Goal: Information Seeking & Learning: Compare options

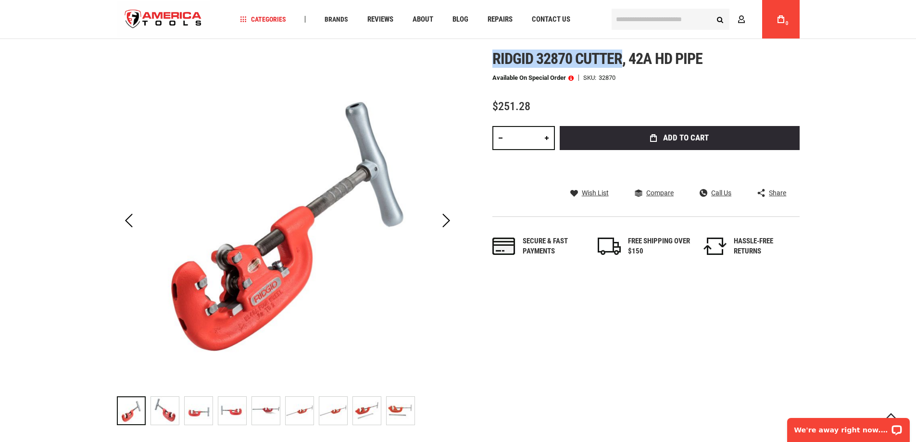
click at [161, 411] on img "RIDGID 32870 CUTTER, 42A HD PIPE" at bounding box center [165, 411] width 28 height 28
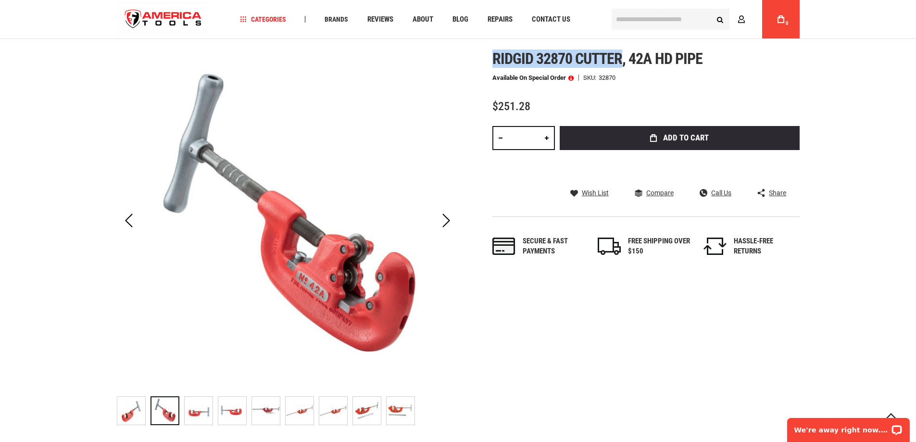
click at [211, 410] on img "RIDGID 32870 CUTTER, 42A HD PIPE" at bounding box center [199, 411] width 28 height 28
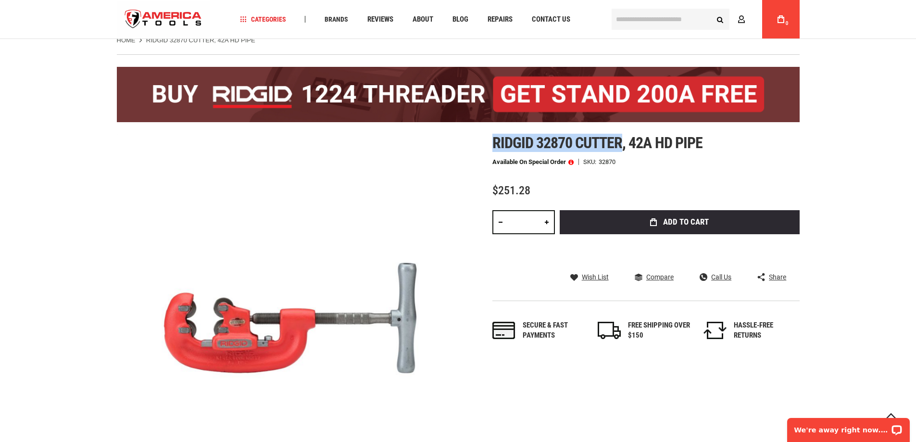
scroll to position [96, 0]
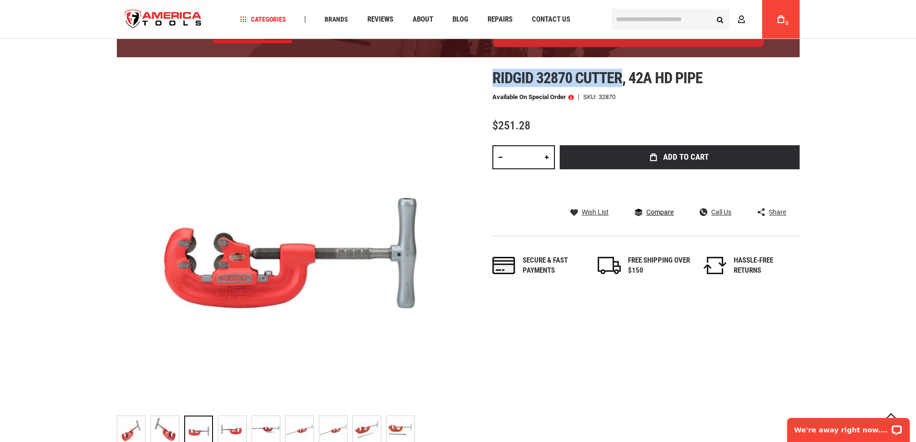
click at [655, 209] on span "Compare" at bounding box center [659, 212] width 27 height 7
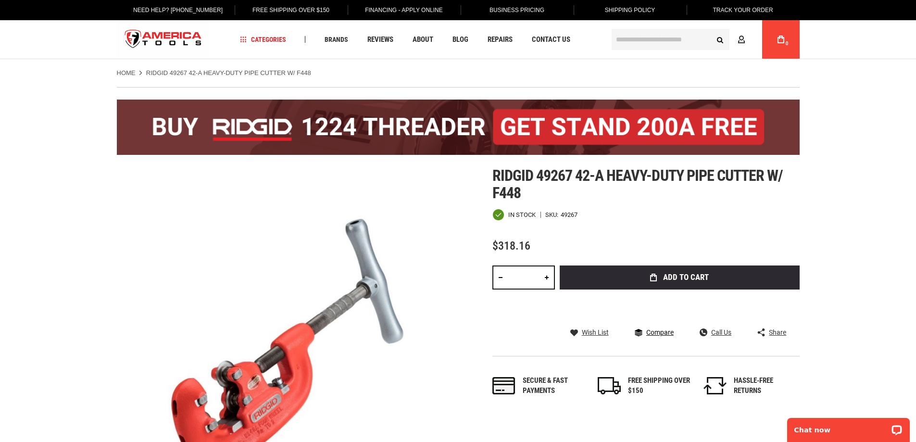
click at [666, 335] on span "Compare" at bounding box center [659, 332] width 27 height 7
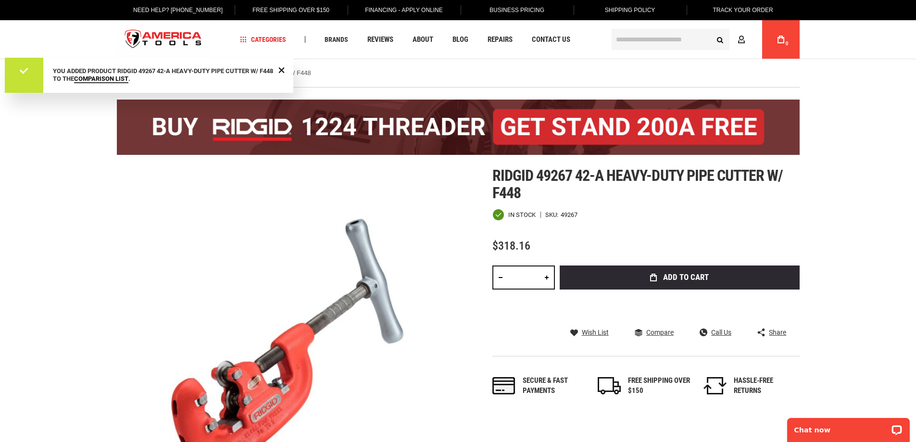
click at [123, 78] on link "Comparison List" at bounding box center [101, 79] width 54 height 9
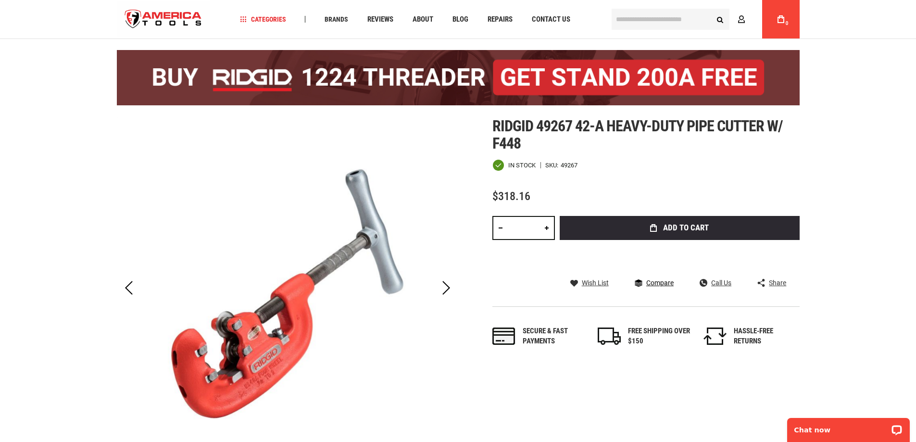
click at [663, 283] on span "Compare" at bounding box center [659, 282] width 27 height 7
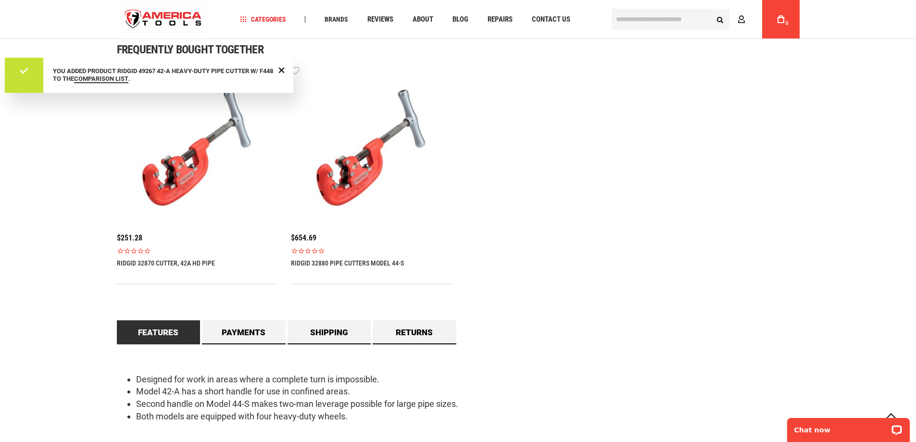
scroll to position [625, 0]
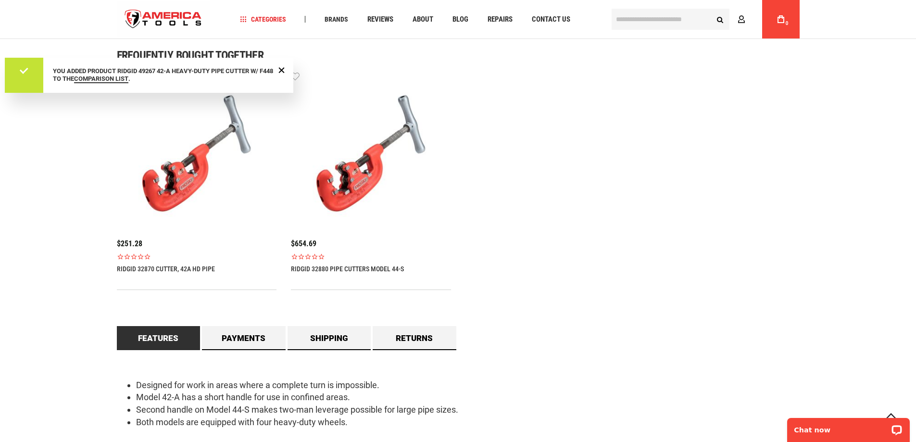
click at [174, 267] on link "RIDGID 32870 CUTTER, 42A HD PIPE" at bounding box center [166, 269] width 98 height 8
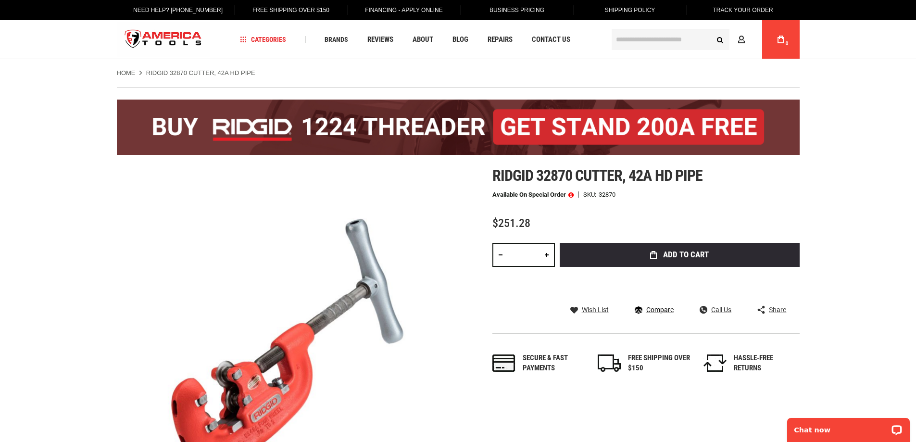
click at [648, 311] on span "Compare" at bounding box center [659, 309] width 27 height 7
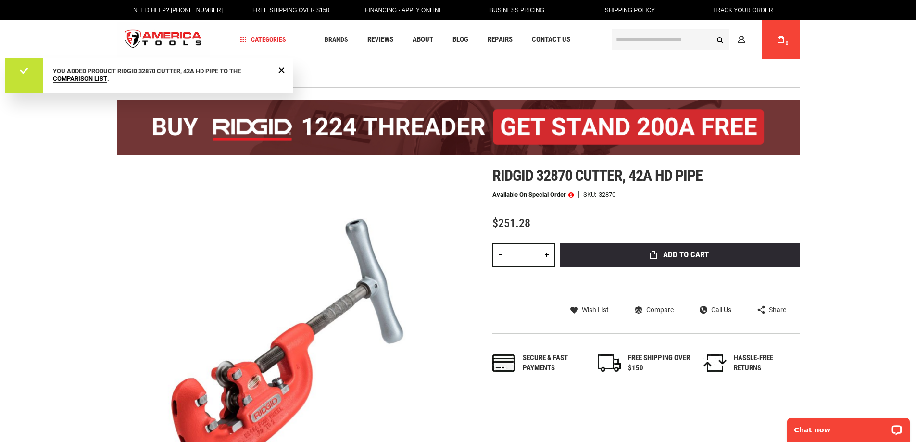
click at [80, 81] on link "Comparison List" at bounding box center [80, 79] width 54 height 9
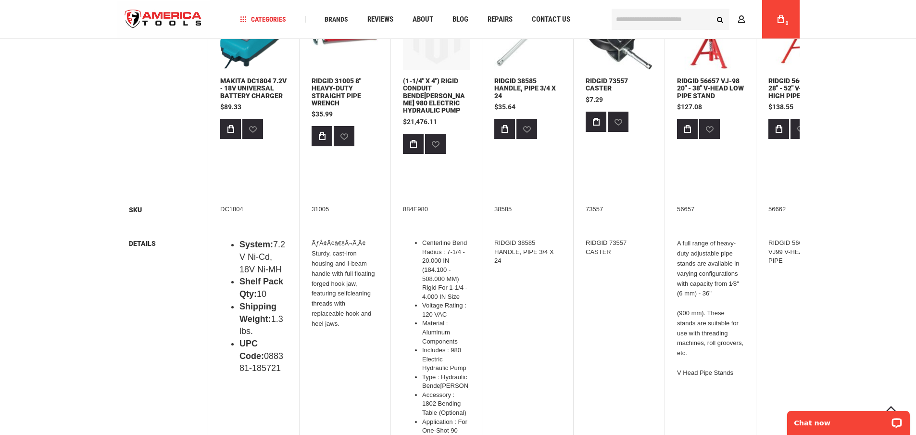
scroll to position [48, 0]
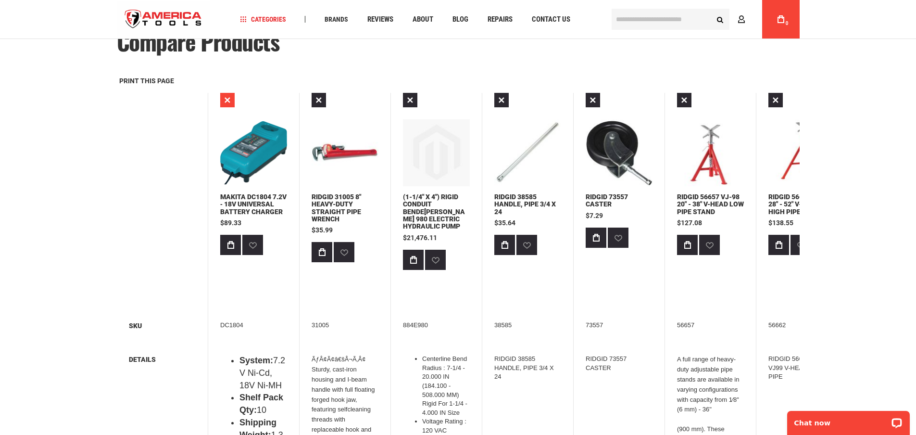
click at [225, 103] on link "Remove Product" at bounding box center [227, 100] width 14 height 14
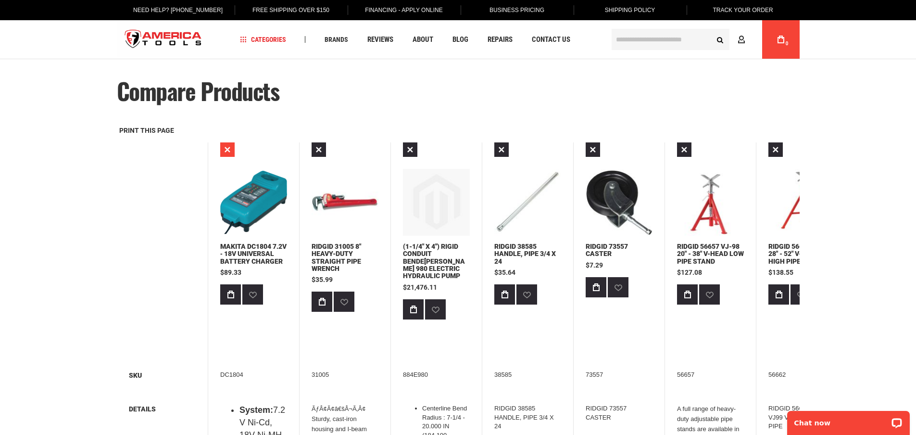
click at [226, 148] on link "Remove Product" at bounding box center [227, 149] width 14 height 14
click at [231, 151] on link "Remove Product" at bounding box center [227, 149] width 14 height 14
click at [314, 151] on link "Remove Product" at bounding box center [318, 149] width 14 height 14
click at [412, 151] on link "Remove Product" at bounding box center [410, 149] width 14 height 14
click at [503, 151] on link "Remove Product" at bounding box center [501, 149] width 14 height 14
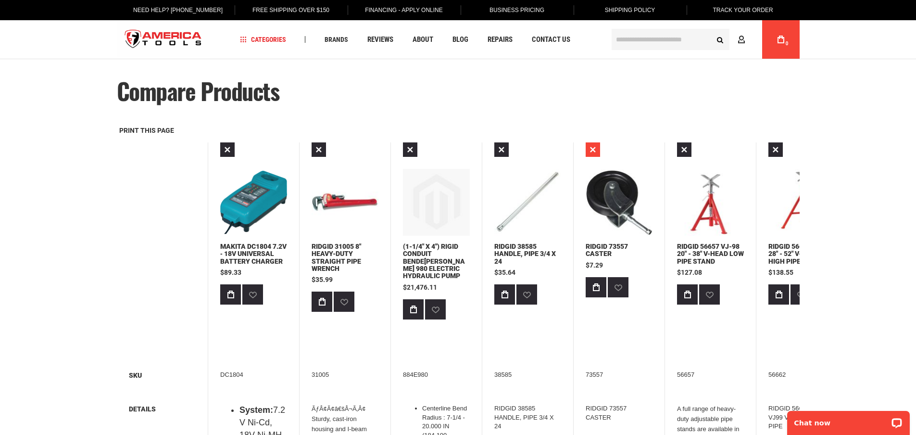
click at [594, 148] on link "Remove Product" at bounding box center [592, 149] width 14 height 14
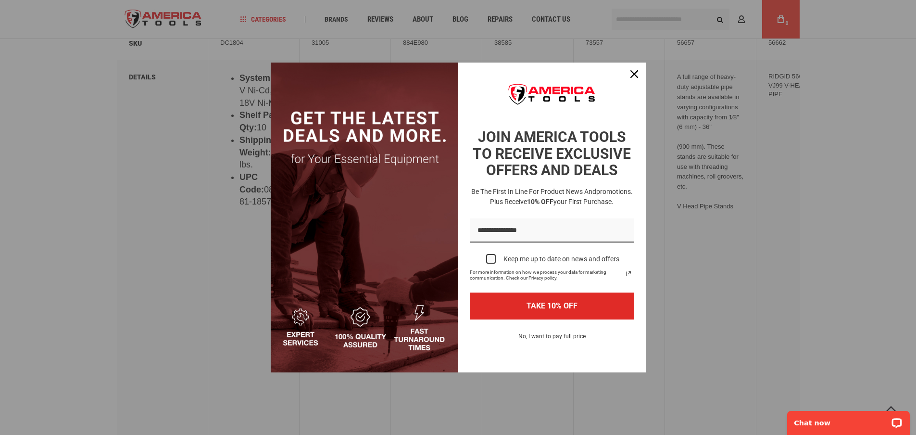
scroll to position [385, 0]
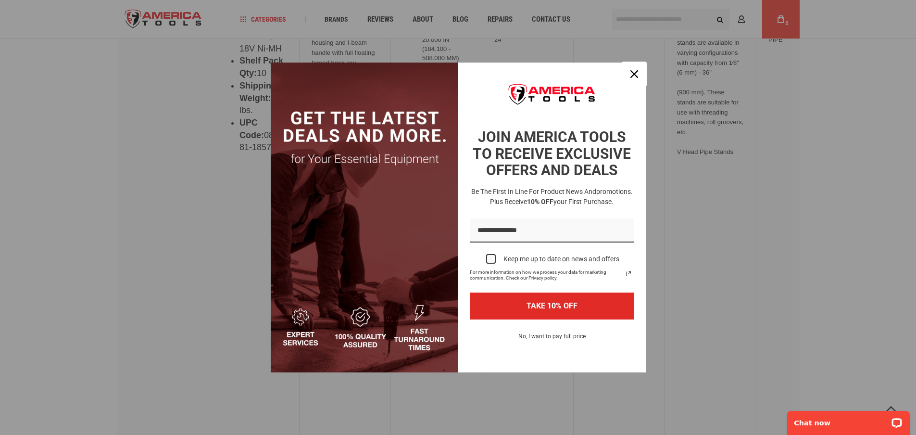
click at [630, 77] on div "Close" at bounding box center [633, 73] width 15 height 15
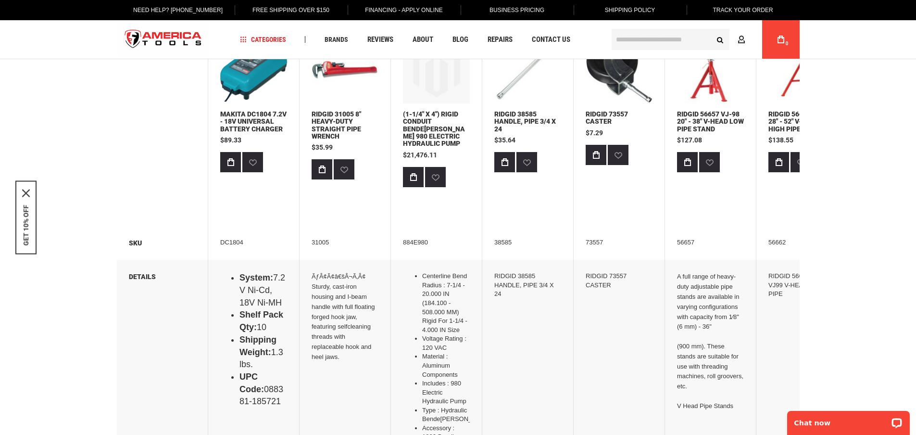
scroll to position [0, 0]
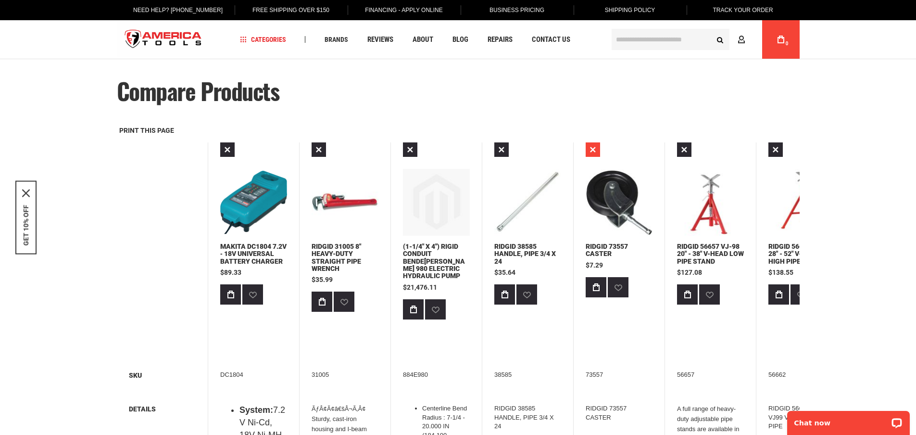
click at [591, 148] on link "Remove Product" at bounding box center [592, 149] width 14 height 14
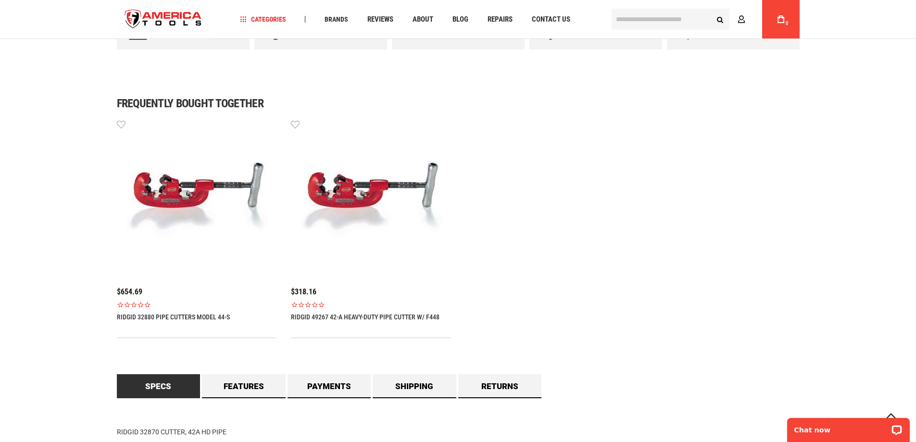
scroll to position [865, 0]
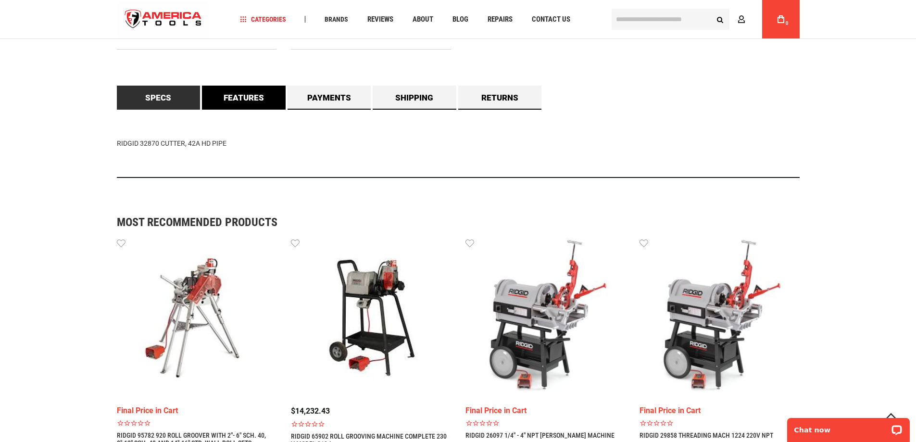
click at [241, 100] on link "Features" at bounding box center [244, 98] width 84 height 24
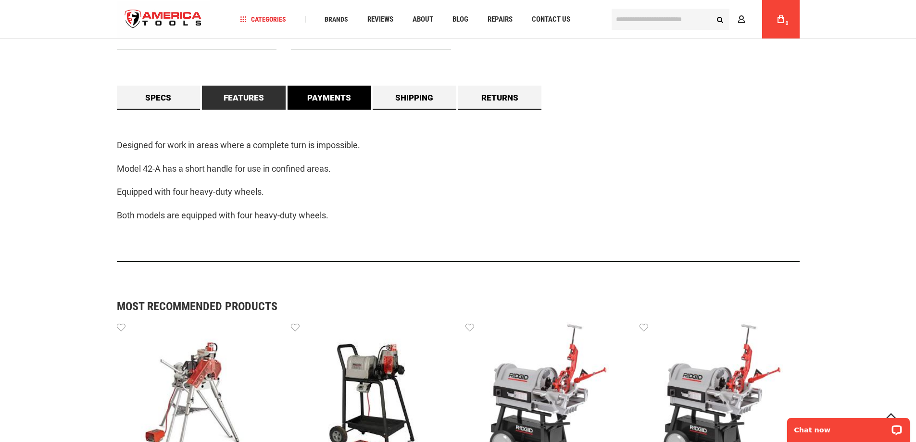
click at [330, 109] on link "Payments" at bounding box center [329, 98] width 84 height 24
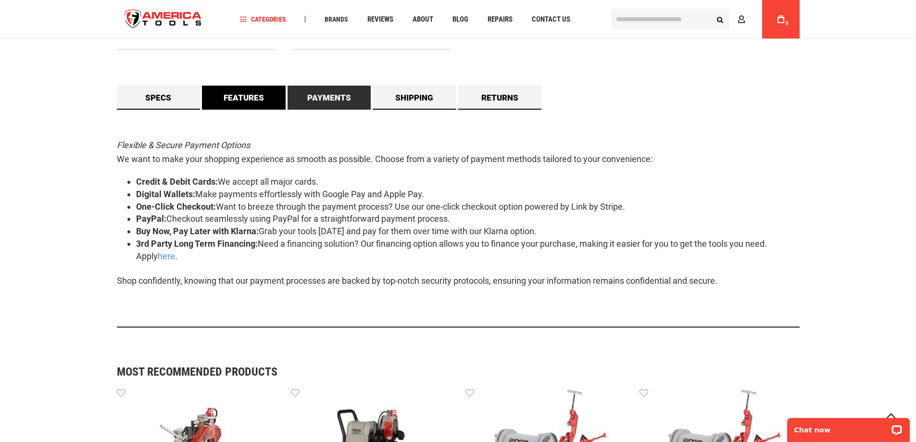
click at [232, 96] on link "Features" at bounding box center [244, 98] width 84 height 24
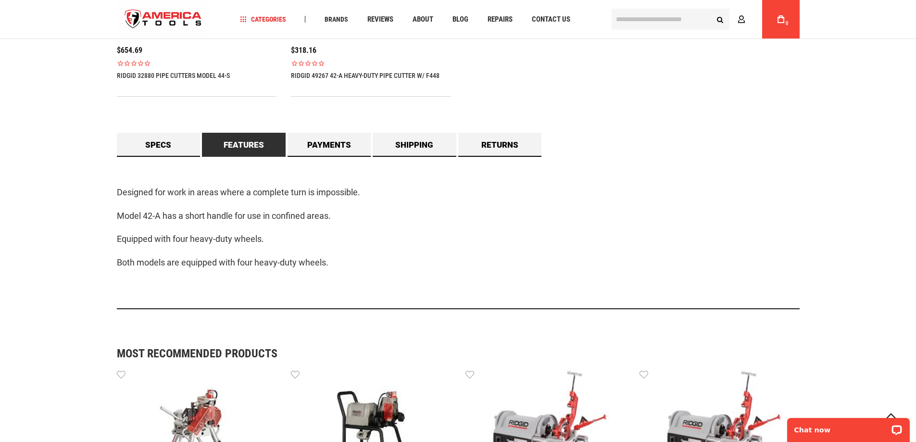
scroll to position [817, 0]
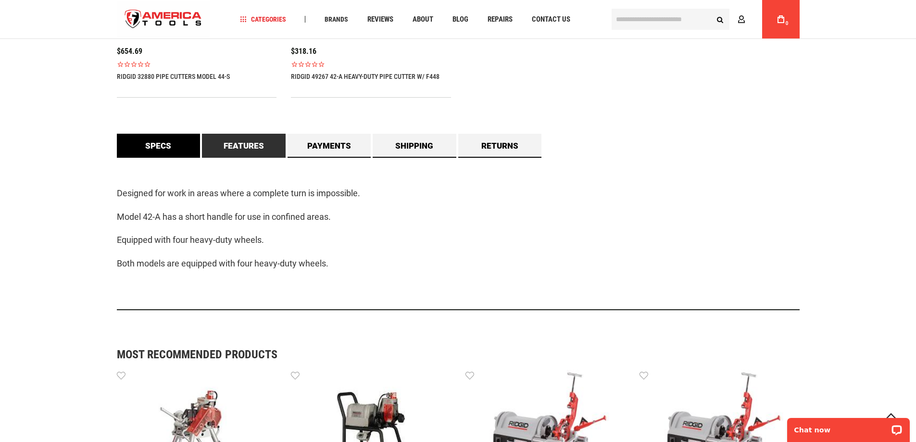
click at [163, 150] on link "Specs" at bounding box center [159, 146] width 84 height 24
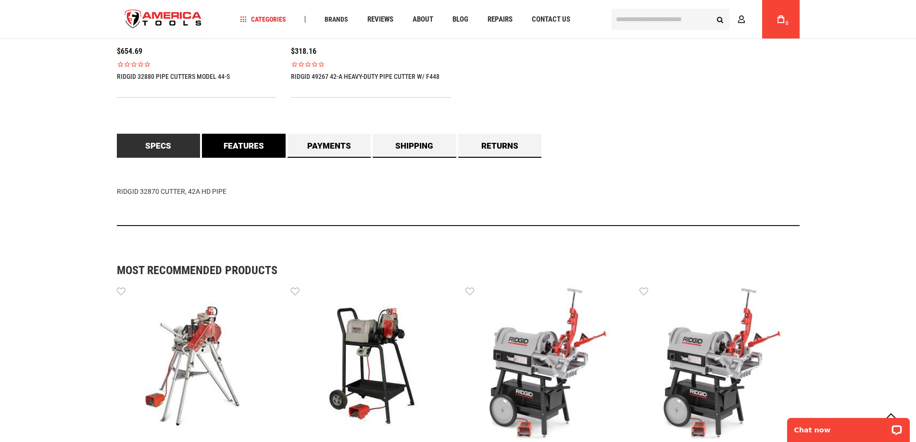
click at [230, 150] on link "Features" at bounding box center [244, 146] width 84 height 24
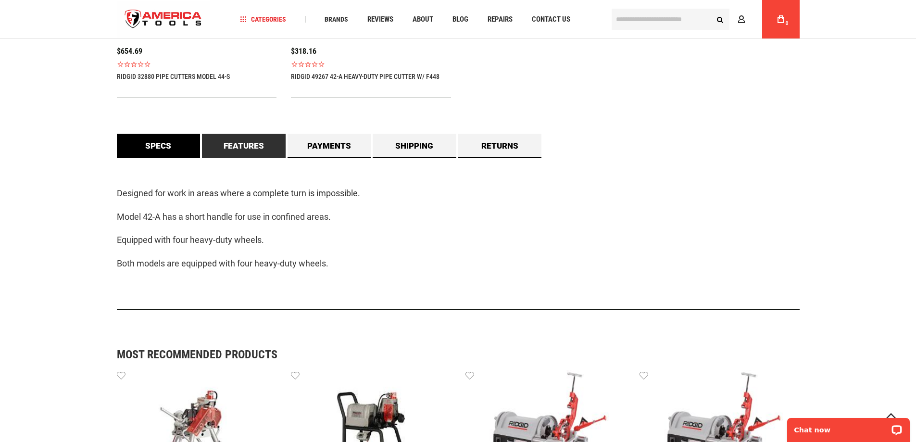
click at [174, 147] on link "Specs" at bounding box center [159, 146] width 84 height 24
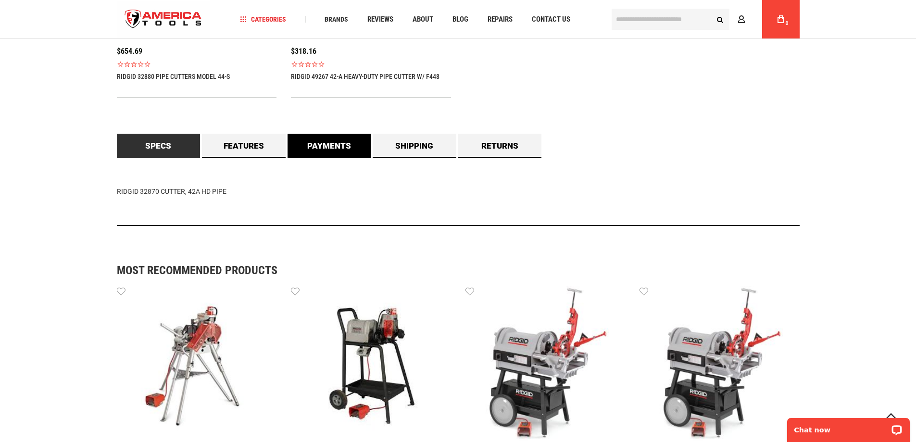
click at [319, 148] on link "Payments" at bounding box center [329, 146] width 84 height 24
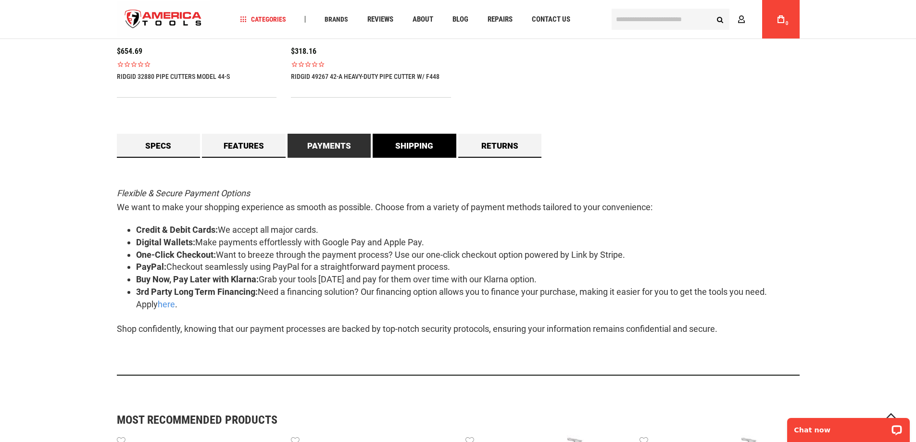
click at [398, 142] on link "Shipping" at bounding box center [415, 146] width 84 height 24
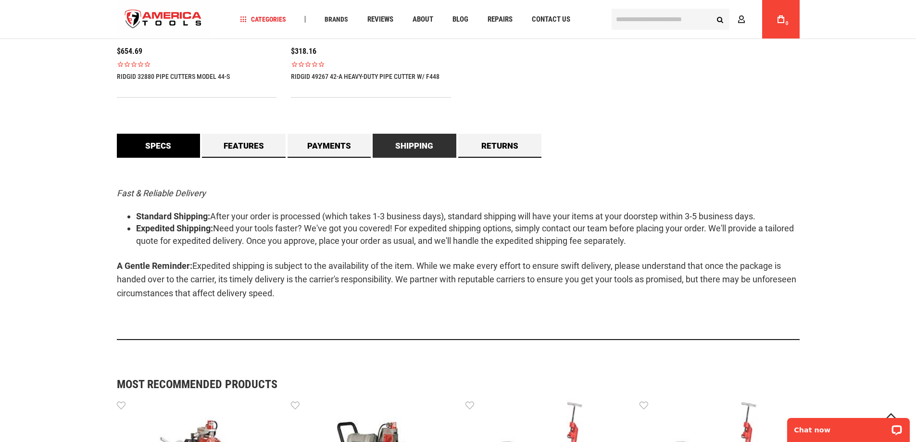
click at [148, 147] on link "Specs" at bounding box center [159, 146] width 84 height 24
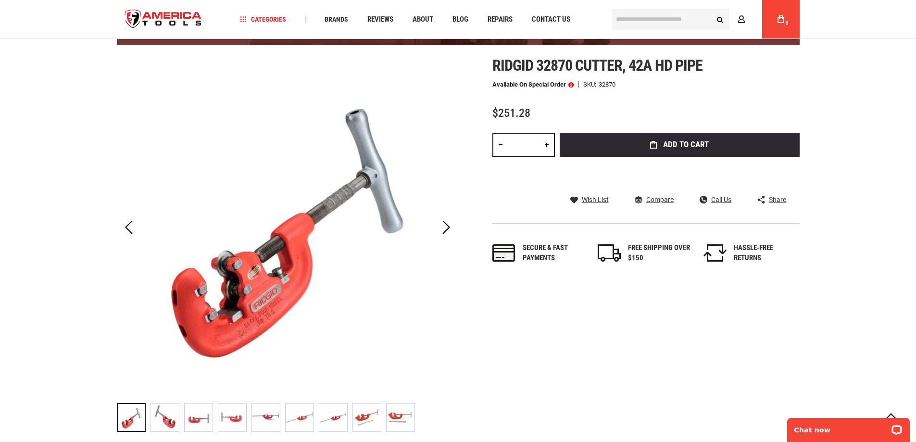
scroll to position [288, 0]
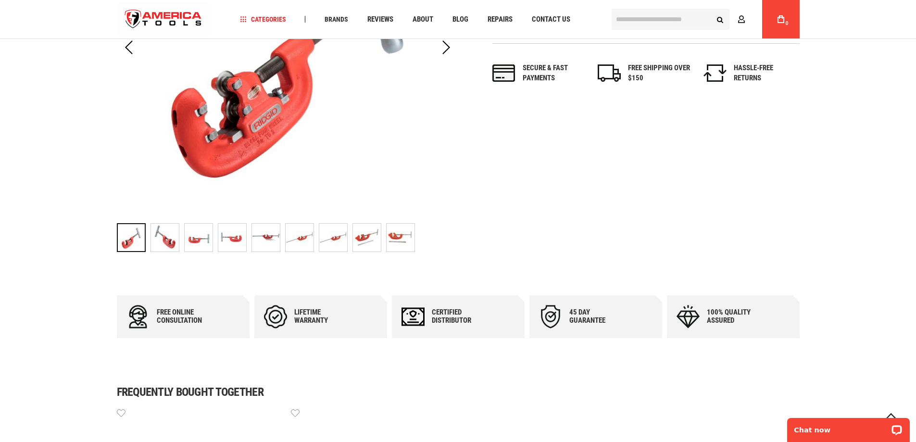
click at [165, 237] on img "RIDGID 32870 CUTTER, 42A HD PIPE" at bounding box center [165, 238] width 28 height 28
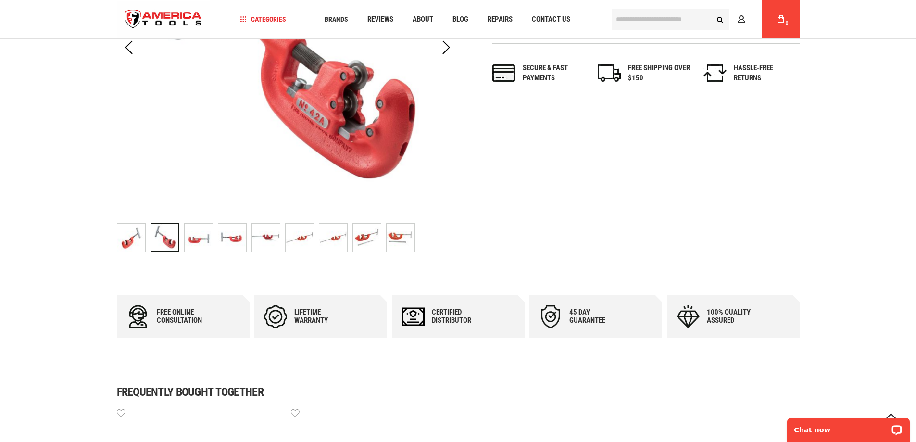
click at [204, 240] on img "RIDGID 32870 CUTTER, 42A HD PIPE" at bounding box center [199, 238] width 28 height 28
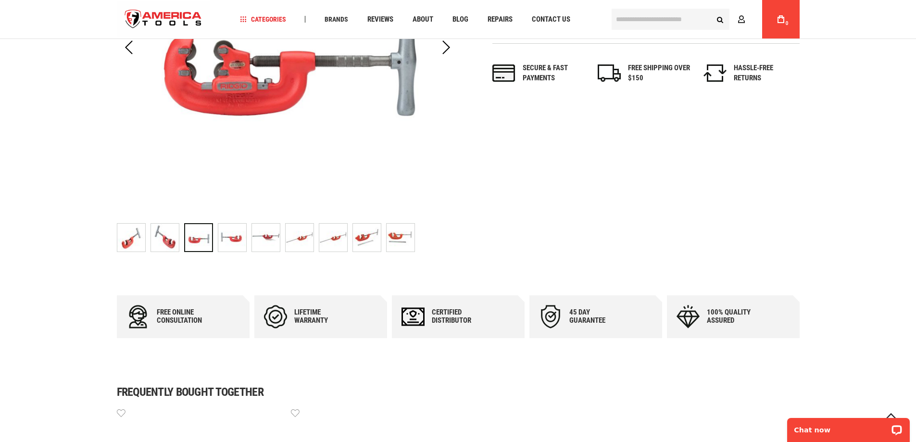
click at [233, 242] on img "RIDGID 32870 CUTTER, 42A HD PIPE" at bounding box center [232, 238] width 28 height 28
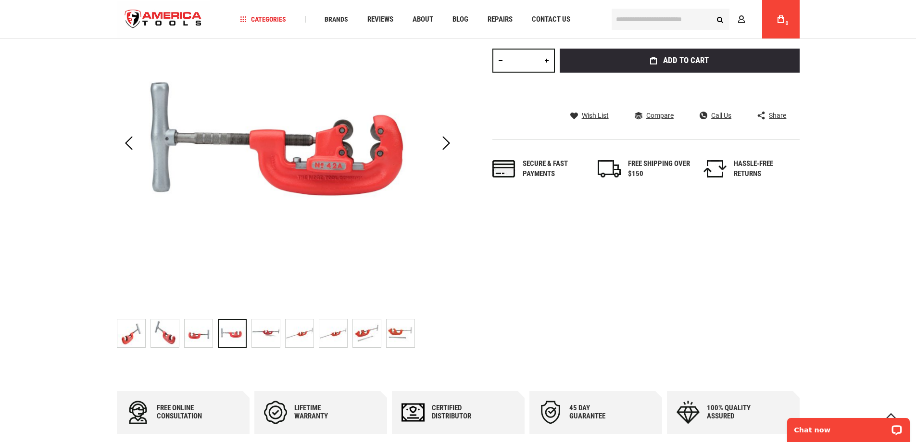
scroll to position [192, 0]
click at [267, 336] on img "RIDGID 32870 CUTTER, 42A HD PIPE" at bounding box center [266, 334] width 28 height 28
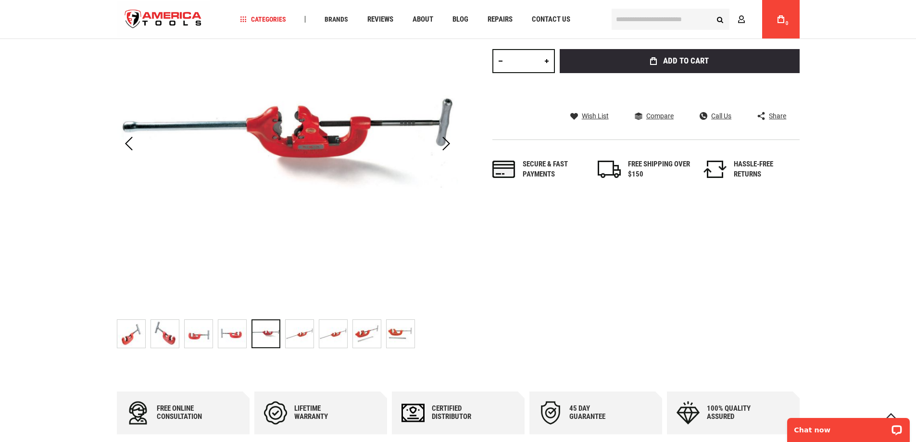
click at [298, 336] on img "RIDGID 32870 CUTTER, 42A HD PIPE" at bounding box center [300, 334] width 28 height 28
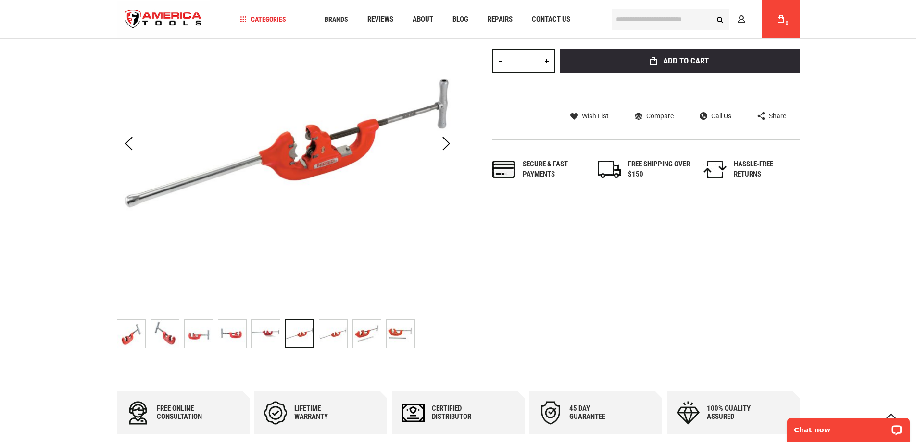
click at [335, 334] on img "RIDGID 32870 CUTTER, 42A HD PIPE" at bounding box center [333, 334] width 28 height 28
click at [360, 337] on img "RIDGID 32870 CUTTER, 42A HD PIPE" at bounding box center [367, 334] width 28 height 28
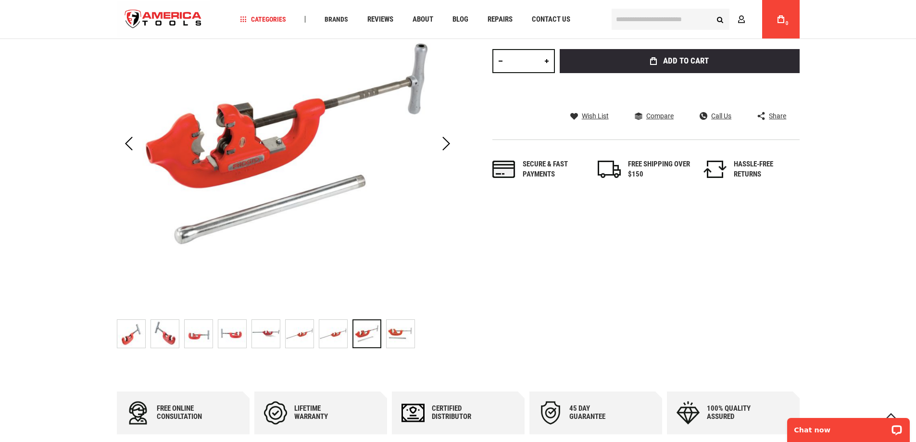
click at [388, 332] on img "RIDGID 32870 CUTTER, 42A HD PIPE" at bounding box center [400, 334] width 28 height 28
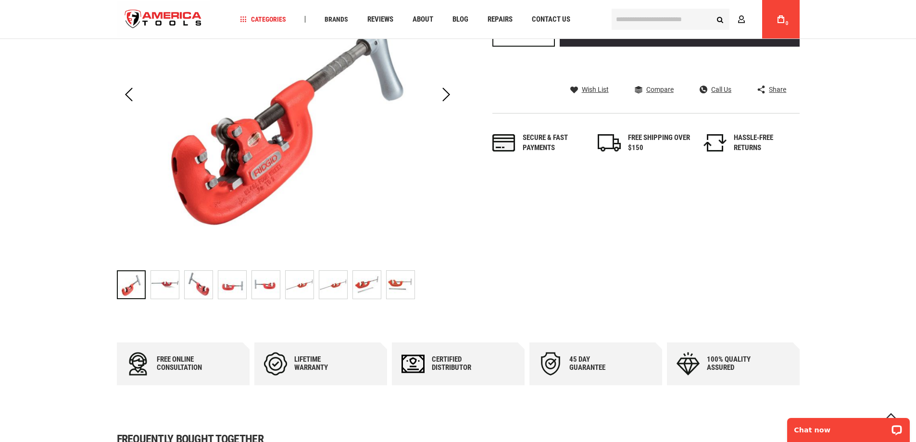
scroll to position [240, 0]
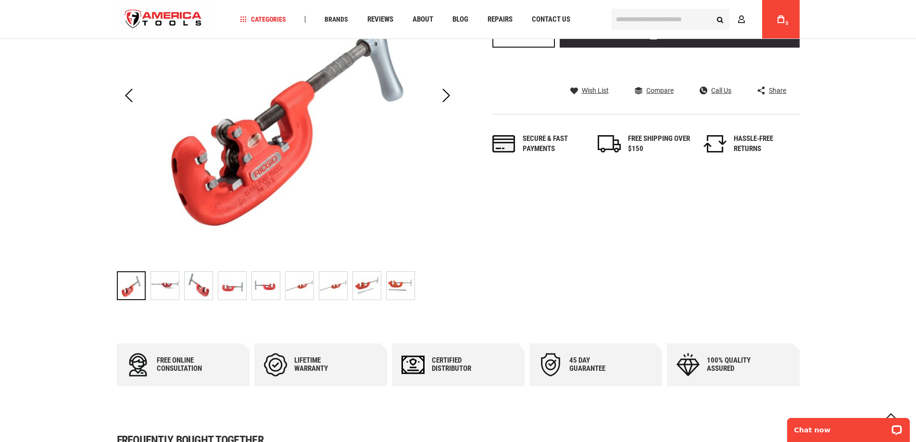
click at [164, 291] on img "RIDGID 49267 42-A HEAVY-DUTY PIPE CUTTER W/ F448" at bounding box center [165, 286] width 28 height 28
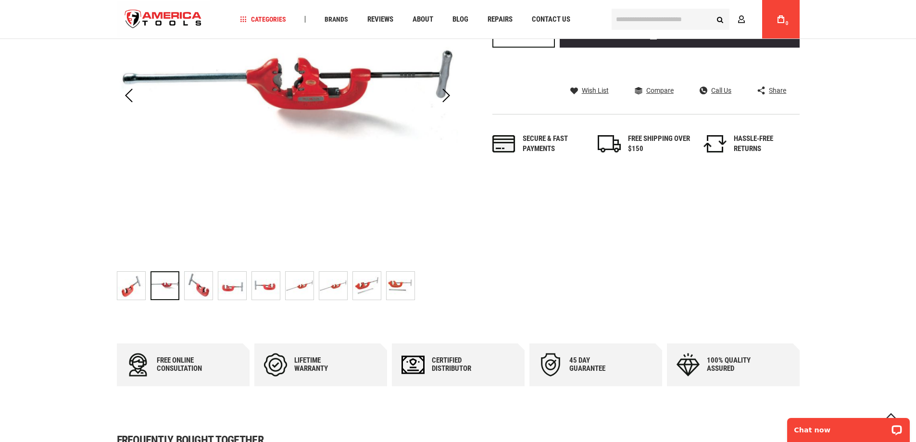
click at [207, 291] on img "RIDGID 49267 42-A HEAVY-DUTY PIPE CUTTER W/ F448" at bounding box center [199, 286] width 28 height 28
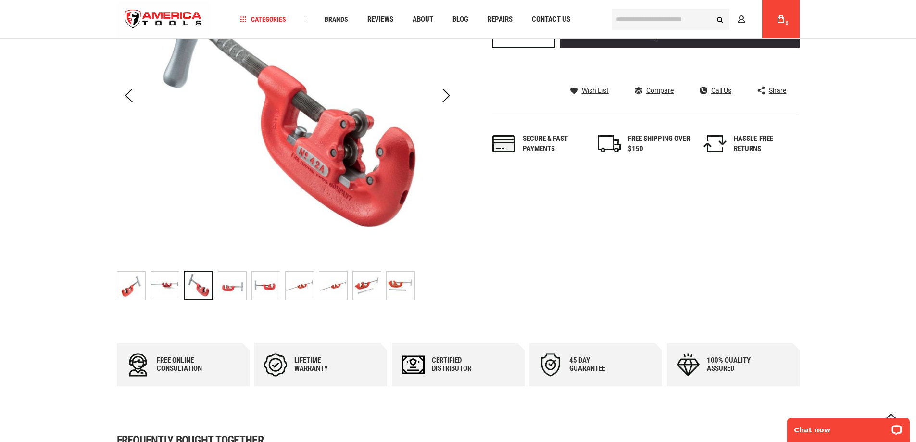
click at [178, 289] on img "RIDGID 49267 42-A HEAVY-DUTY PIPE CUTTER W/ F448" at bounding box center [165, 286] width 28 height 28
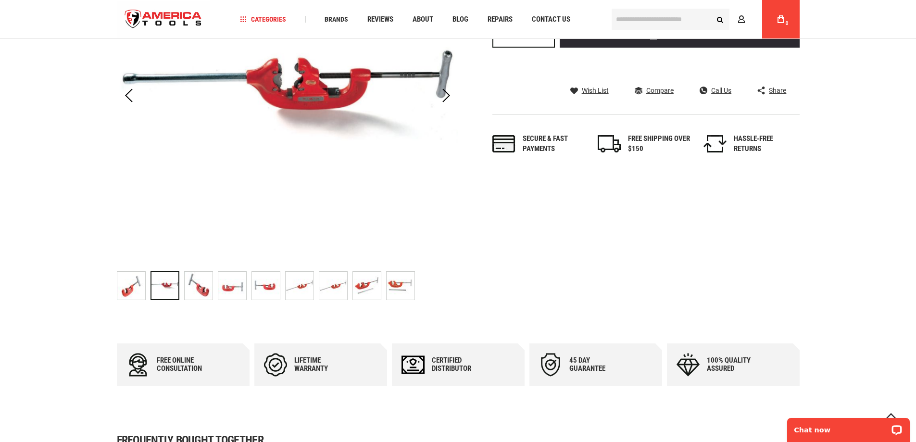
click at [210, 287] on img "RIDGID 49267 42-A HEAVY-DUTY PIPE CUTTER W/ F448" at bounding box center [199, 286] width 28 height 28
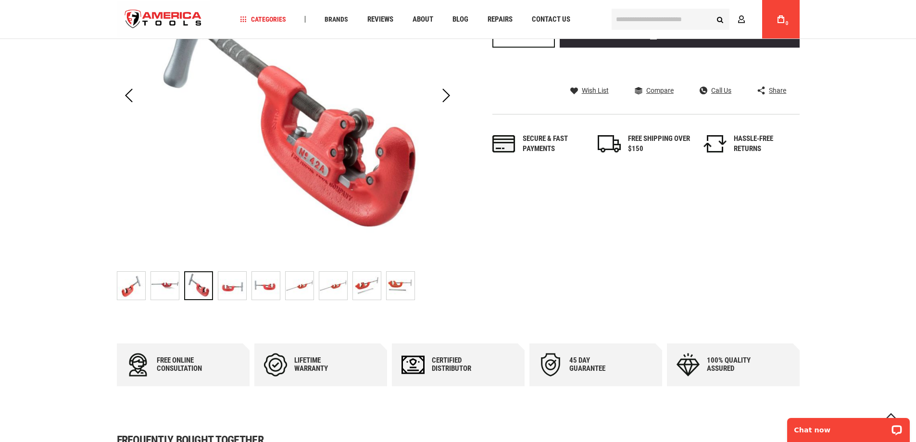
click at [228, 286] on img "RIDGID 49267 42-A HEAVY-DUTY PIPE CUTTER W/ F448" at bounding box center [232, 286] width 28 height 28
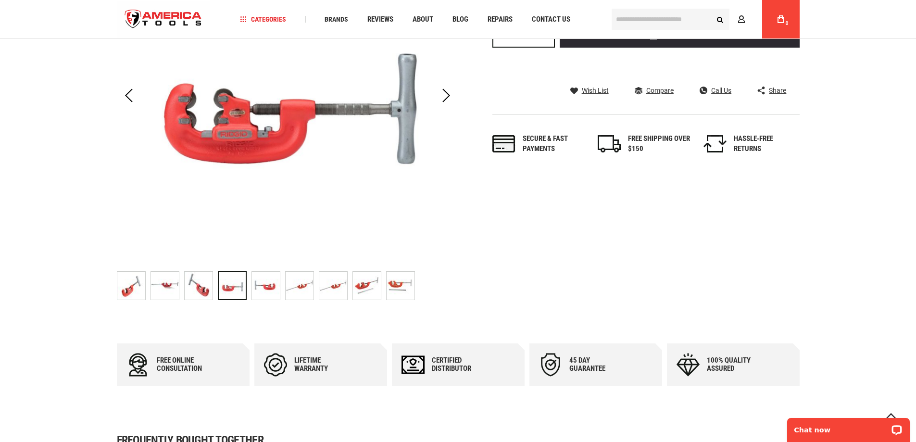
click at [253, 285] on img "RIDGID 49267 42-A HEAVY-DUTY PIPE CUTTER W/ F448" at bounding box center [266, 286] width 28 height 28
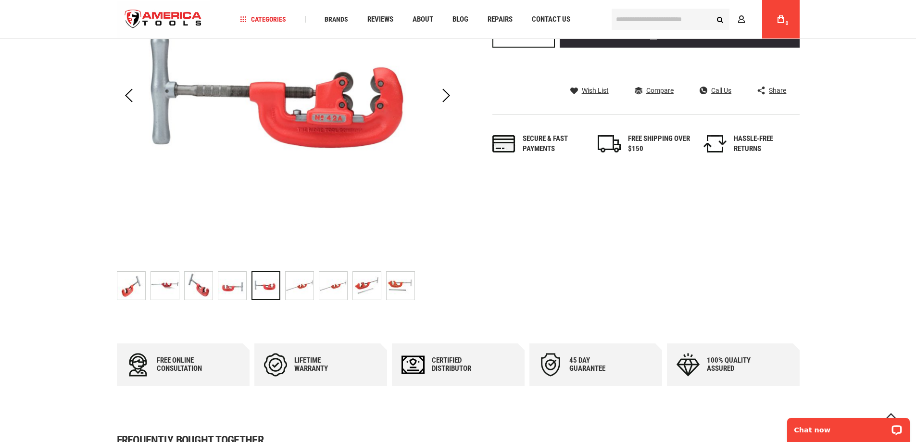
click at [297, 284] on img "RIDGID 49267 42-A HEAVY-DUTY PIPE CUTTER W/ F448" at bounding box center [300, 286] width 28 height 28
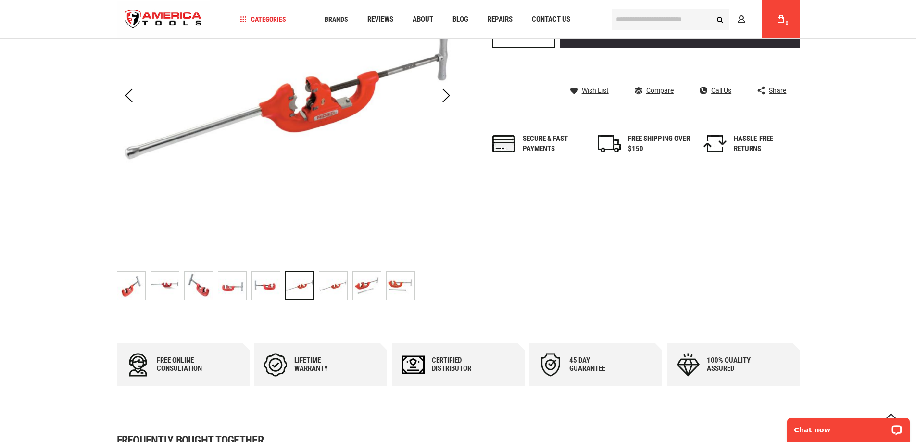
click at [335, 284] on img "RIDGID 49267 42-A HEAVY-DUTY PIPE CUTTER W/ F448" at bounding box center [333, 286] width 28 height 28
click at [357, 283] on img "RIDGID 49267 42-A HEAVY-DUTY PIPE CUTTER W/ F448" at bounding box center [367, 286] width 28 height 28
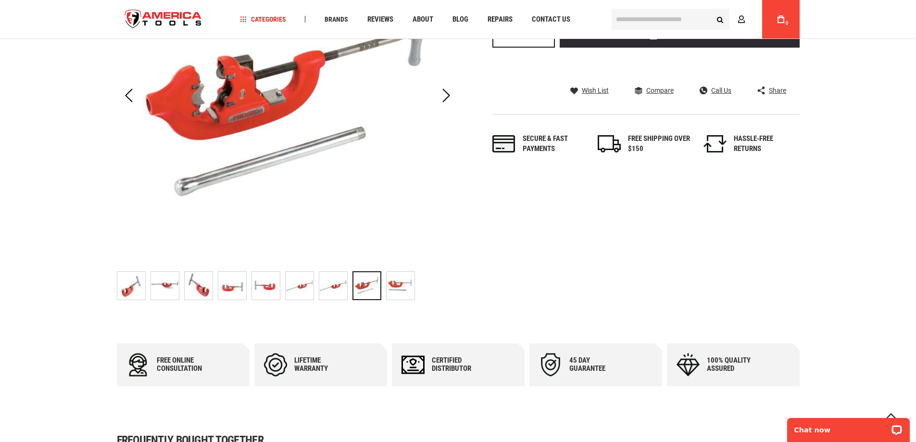
click at [399, 284] on img "RIDGID 49267 42-A HEAVY-DUTY PIPE CUTTER W/ F448" at bounding box center [400, 286] width 28 height 28
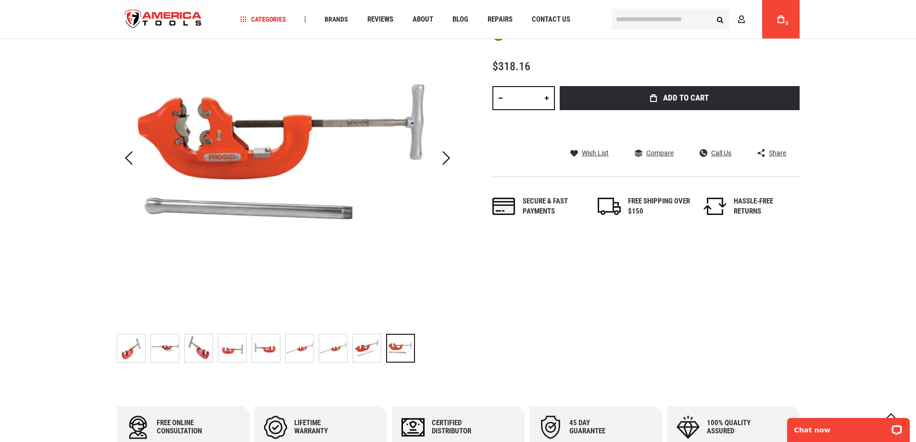
scroll to position [192, 0]
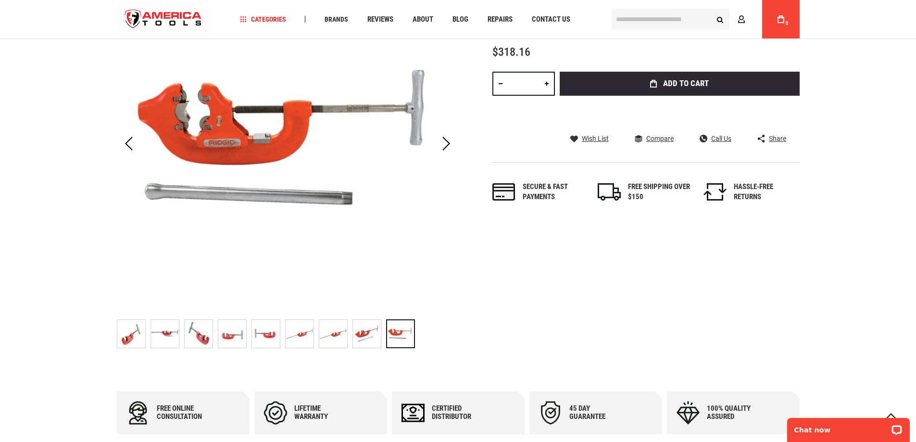
click at [126, 339] on img "RIDGID 49267 42-A HEAVY-DUTY PIPE CUTTER W/ F448" at bounding box center [131, 334] width 28 height 28
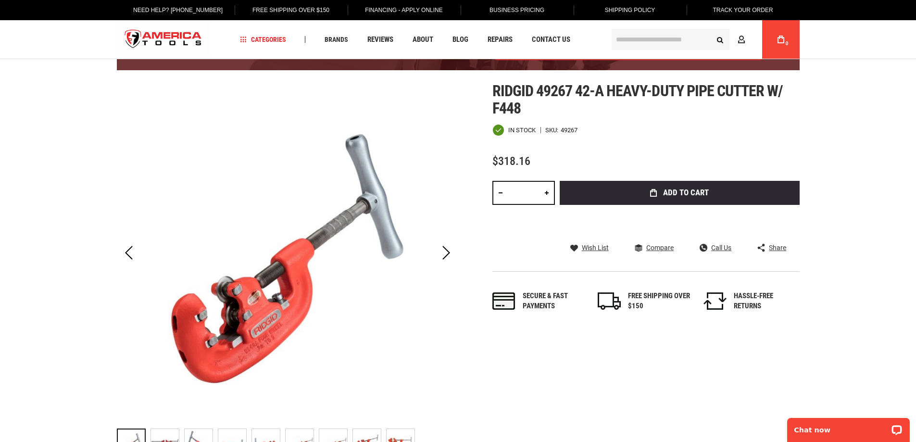
scroll to position [0, 0]
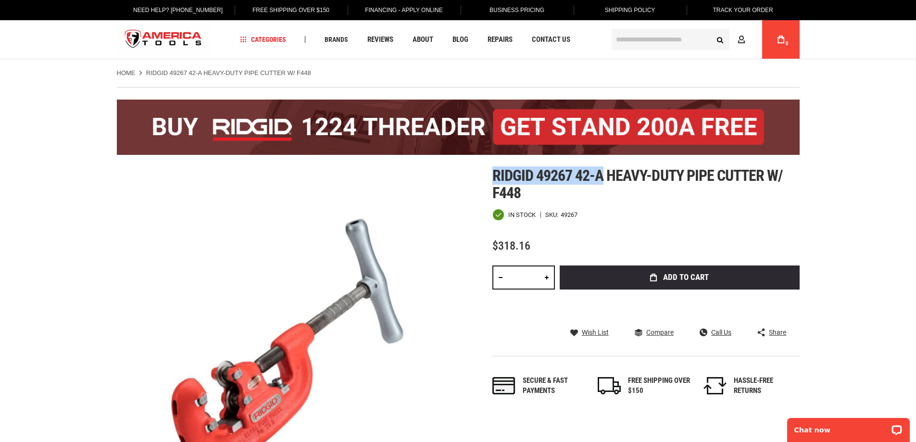
drag, startPoint x: 494, startPoint y: 176, endPoint x: 601, endPoint y: 177, distance: 107.7
click at [601, 177] on span "Ridgid 49267 42-a heavy-duty pipe cutter w/ f448" at bounding box center [637, 184] width 291 height 36
copy span "Ridgid 49267 42-a"
